Goal: Navigation & Orientation: Find specific page/section

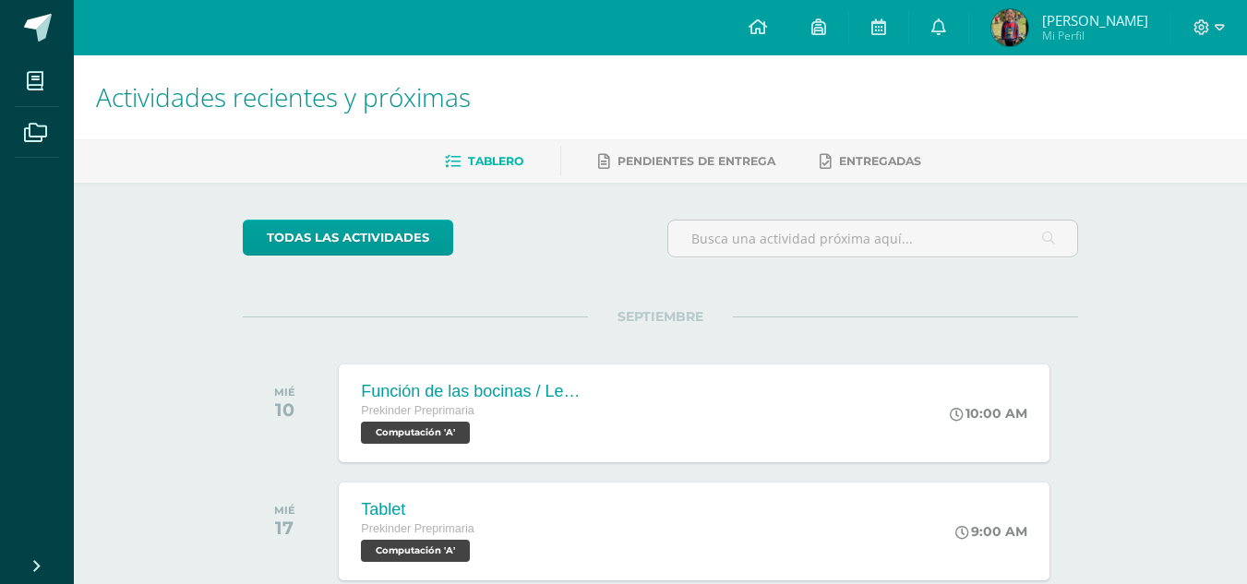
click at [1099, 24] on span "[PERSON_NAME]" at bounding box center [1095, 20] width 106 height 18
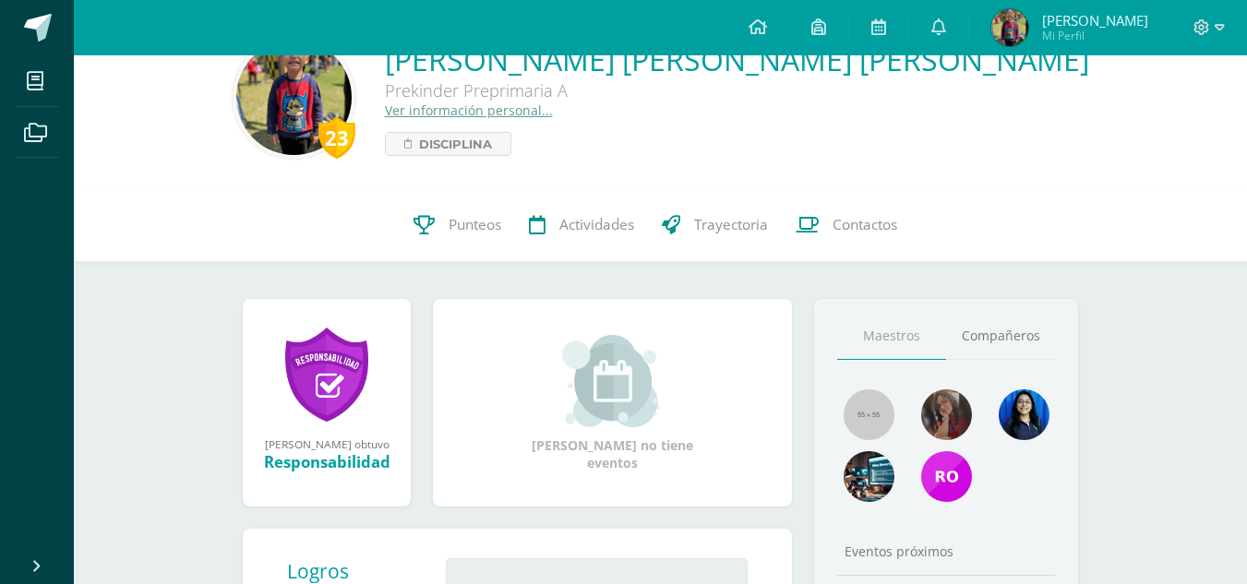
scroll to position [50, 0]
click at [867, 469] on img at bounding box center [868, 475] width 51 height 51
click at [865, 475] on img at bounding box center [868, 475] width 51 height 51
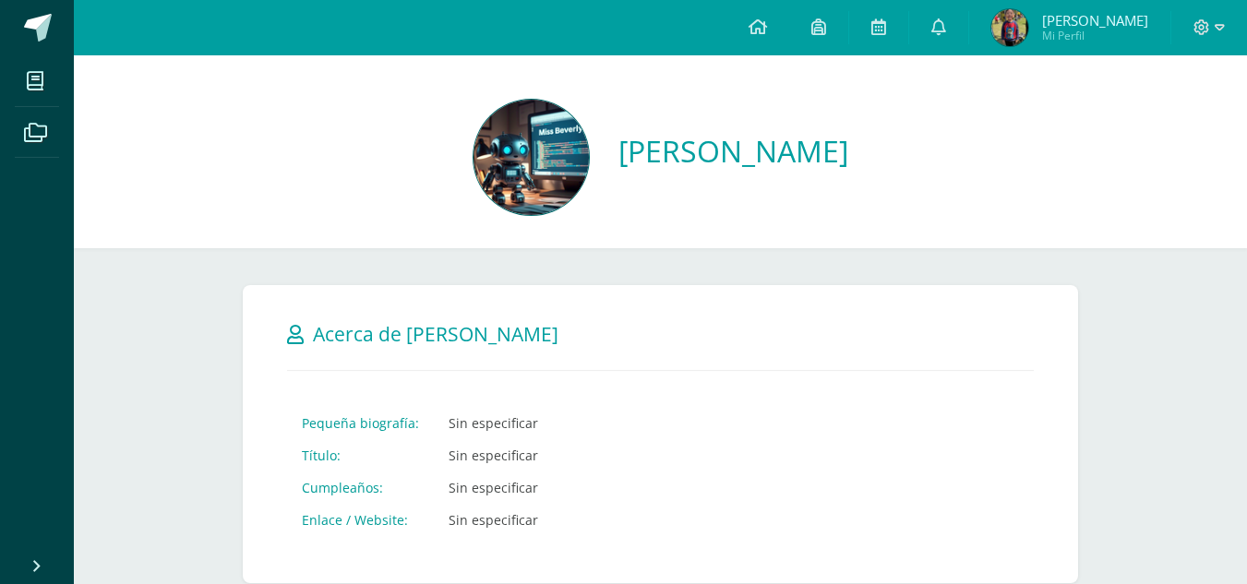
click at [473, 167] on img at bounding box center [530, 157] width 115 height 115
drag, startPoint x: 1001, startPoint y: 440, endPoint x: 977, endPoint y: 397, distance: 49.6
click at [977, 397] on div "Cancelar Guardar Acerca de [PERSON_NAME] Pequeña biografía: Sin especificar Tít…" at bounding box center [660, 434] width 835 height 298
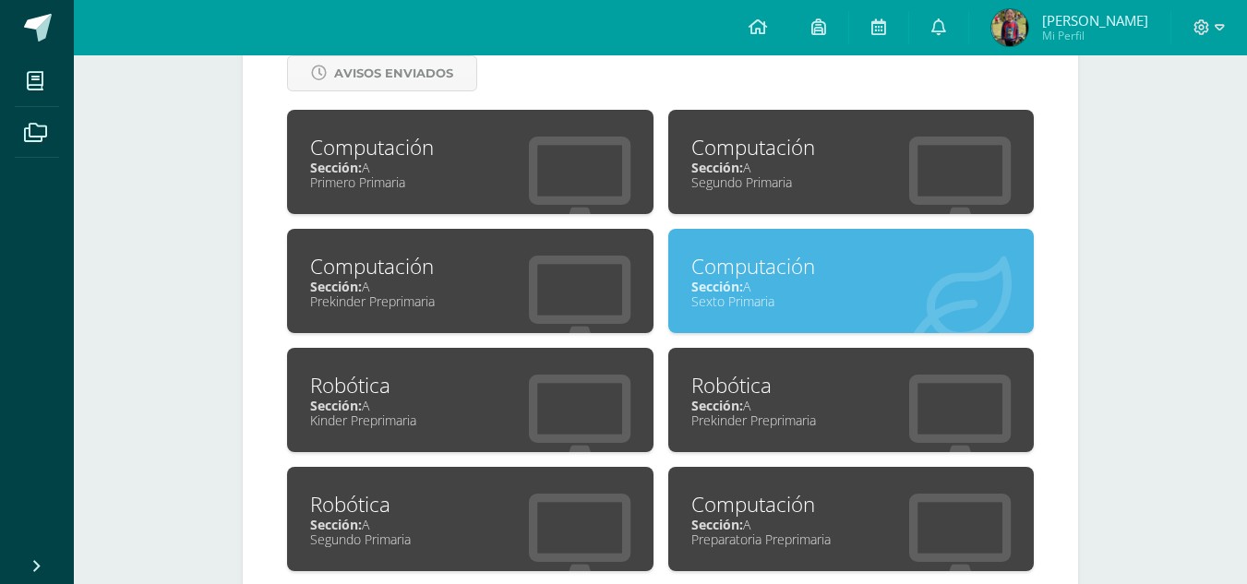
scroll to position [686, 0]
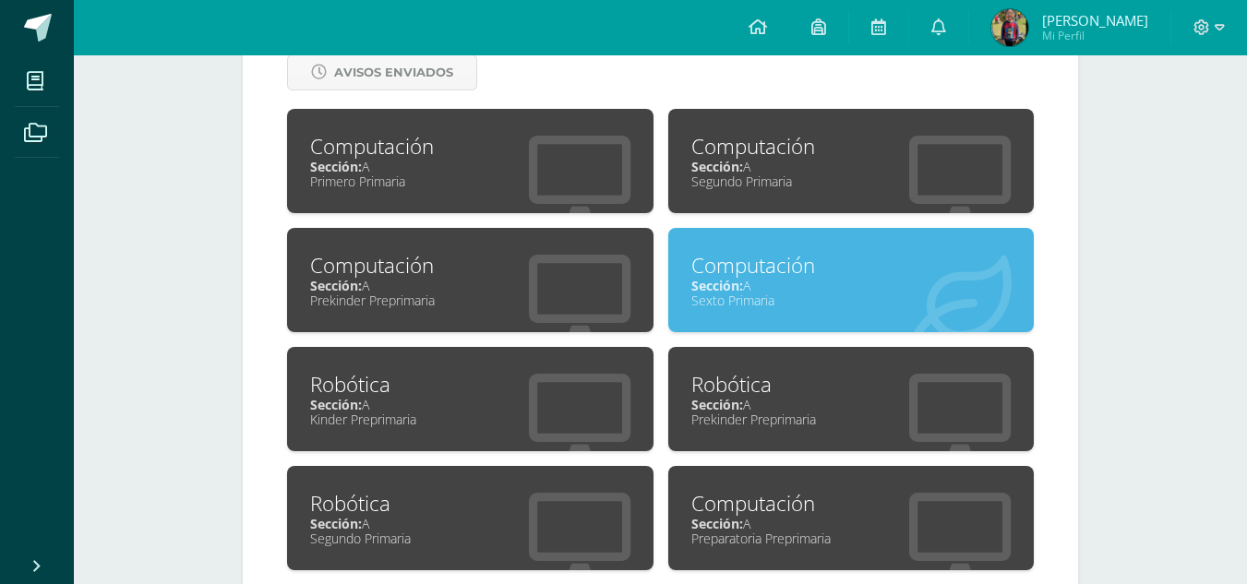
click at [453, 302] on div "Prekinder Preprimaria" at bounding box center [470, 301] width 320 height 18
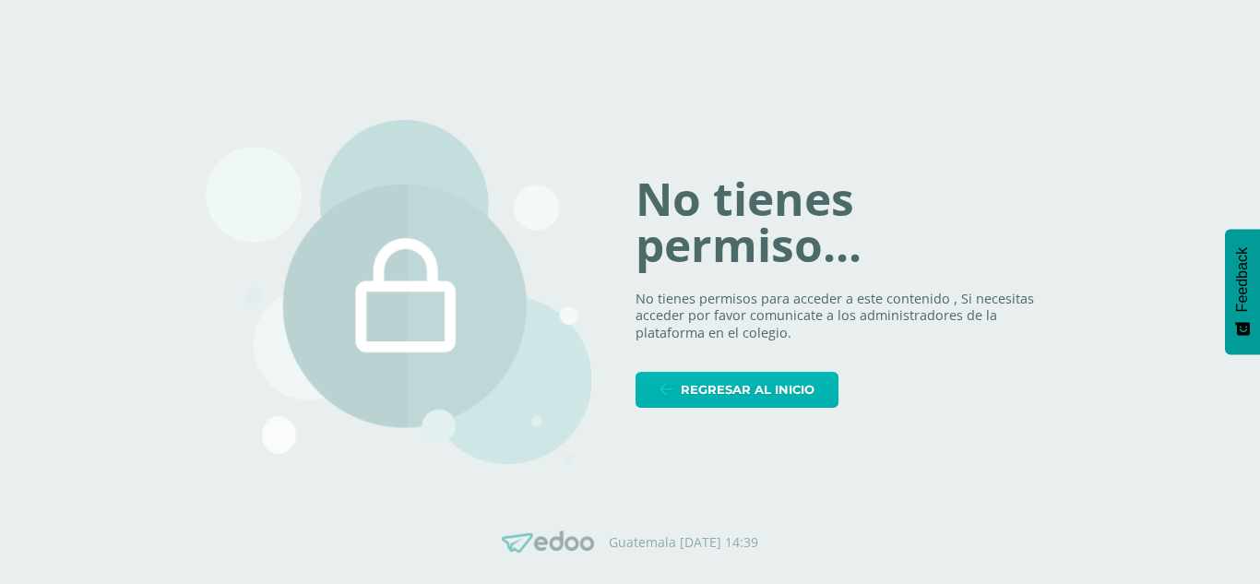
click at [698, 405] on span "Regresar al inicio" at bounding box center [748, 390] width 134 height 34
click at [671, 382] on icon at bounding box center [667, 390] width 14 height 16
